Goal: Communication & Community: Answer question/provide support

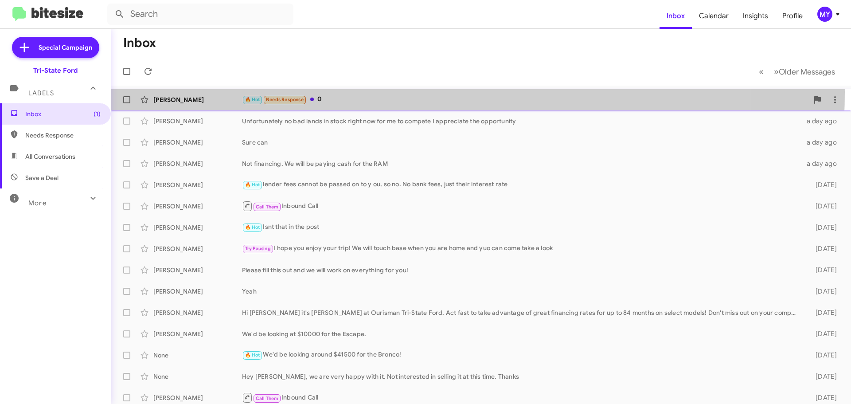
click at [347, 92] on div "[PERSON_NAME] 🔥 Hot Needs Response 0 17 hours ago" at bounding box center [481, 100] width 726 height 18
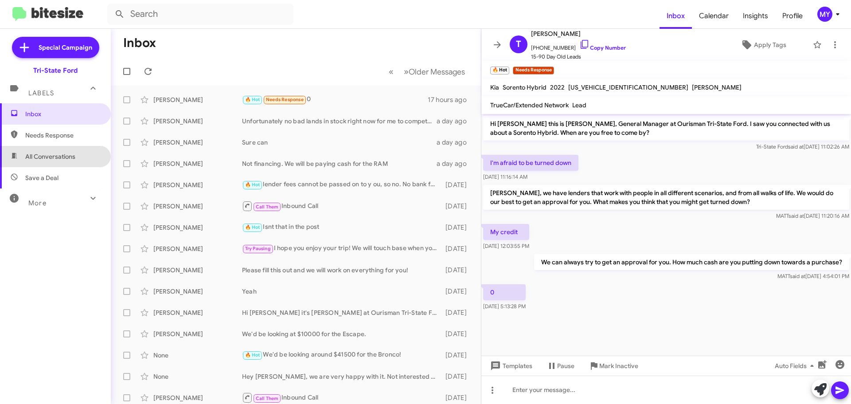
click at [65, 156] on span "All Conversations" at bounding box center [50, 156] width 50 height 9
type input "in:all-conversations"
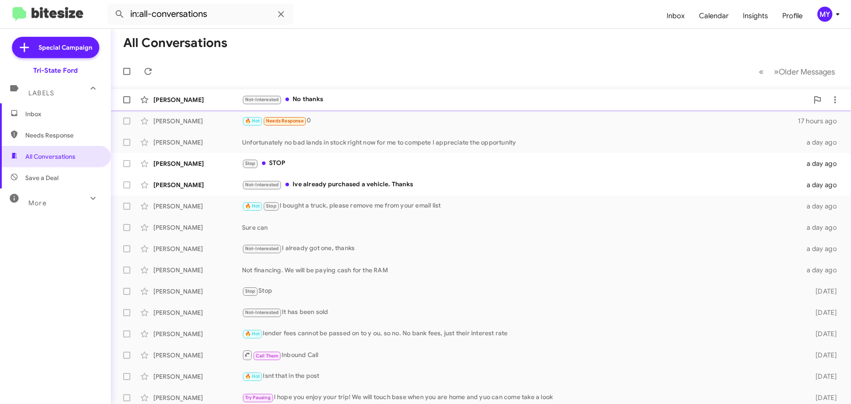
click at [320, 98] on div "Not-Interested No thanks" at bounding box center [525, 99] width 566 height 10
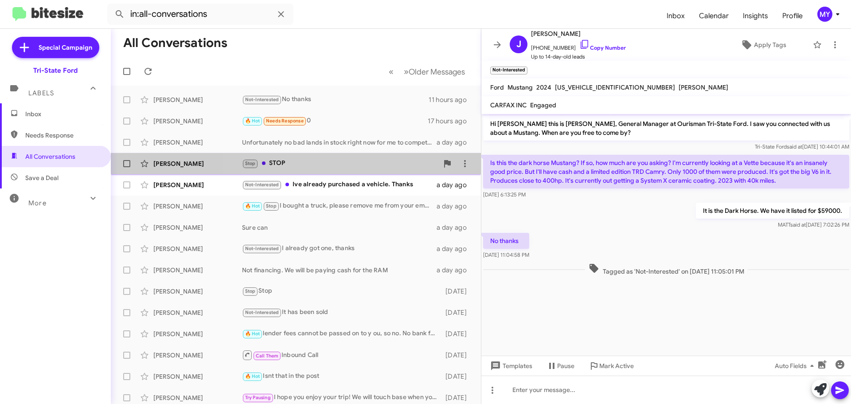
click at [309, 160] on div "Stop STOP" at bounding box center [340, 163] width 196 height 10
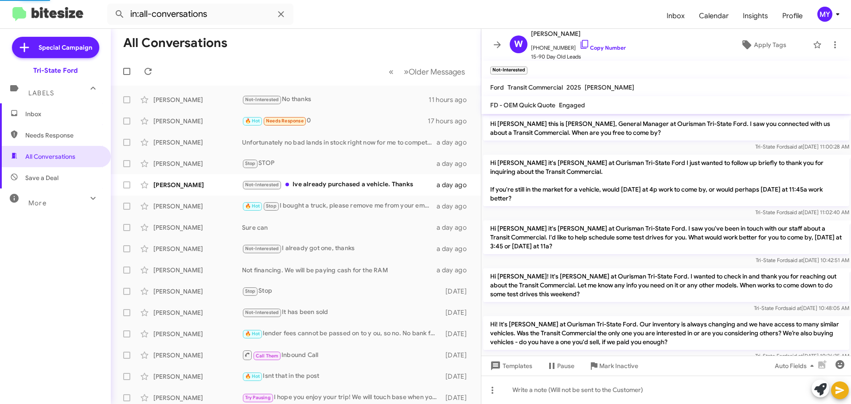
scroll to position [50, 0]
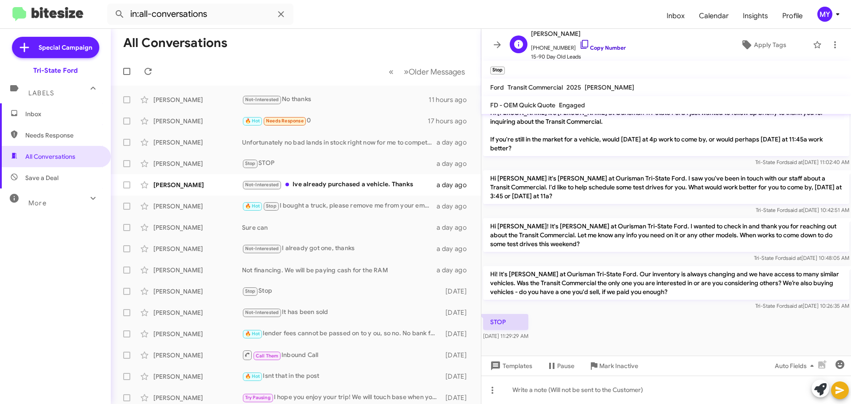
click at [579, 43] on icon at bounding box center [584, 44] width 11 height 11
